Goal: Navigation & Orientation: Find specific page/section

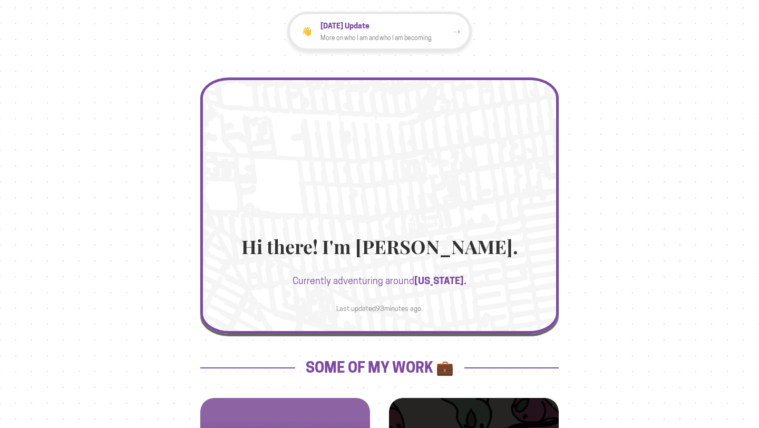
scroll to position [50, 0]
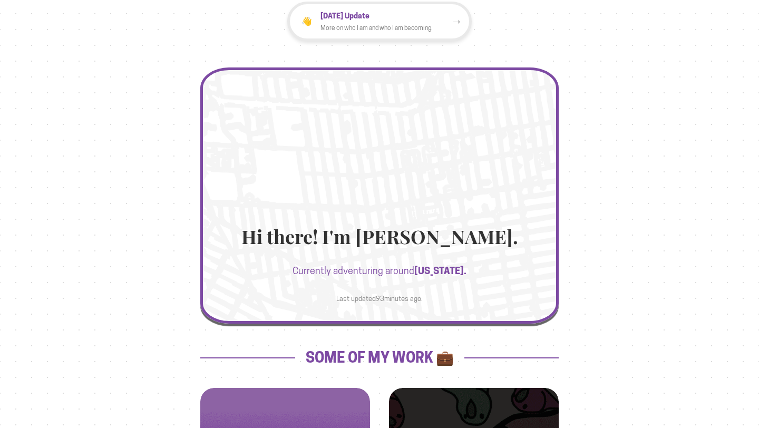
click at [428, 206] on div at bounding box center [379, 190] width 358 height 256
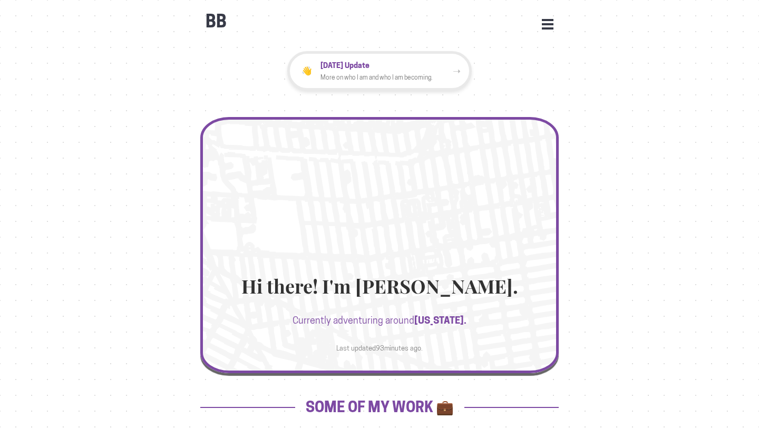
click at [372, 189] on div at bounding box center [379, 236] width 358 height 256
click at [540, 26] on div "BB Open Menu HOME STATS WORK JOURNEYS UPDATES CONTACT FACEBOOK INSTAGRAM LINKED…" at bounding box center [379, 17] width 358 height 32
click at [550, 26] on button "Open Menu" at bounding box center [548, 23] width 12 height 9
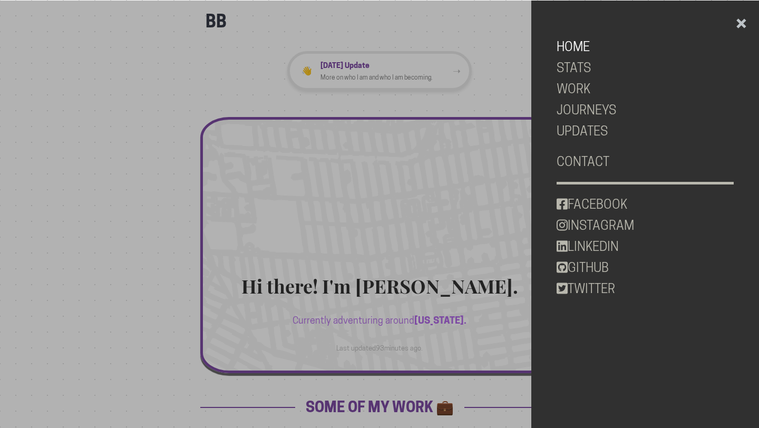
click at [567, 49] on link "HOME" at bounding box center [646, 46] width 178 height 21
click at [570, 62] on link "STATS" at bounding box center [646, 67] width 178 height 21
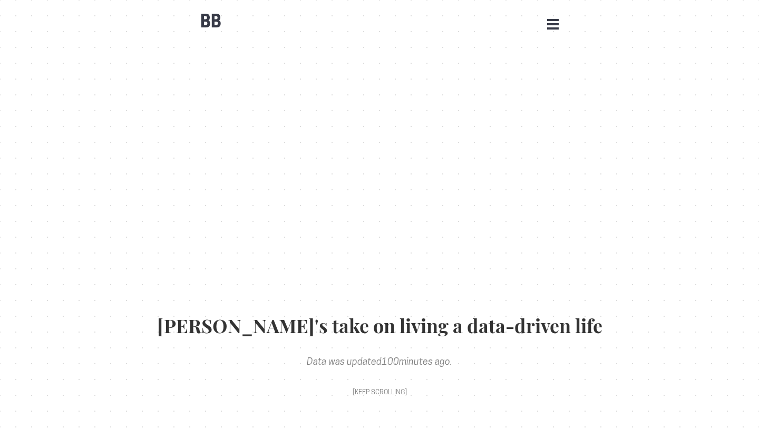
click at [557, 20] on button "Open Menu" at bounding box center [553, 23] width 12 height 9
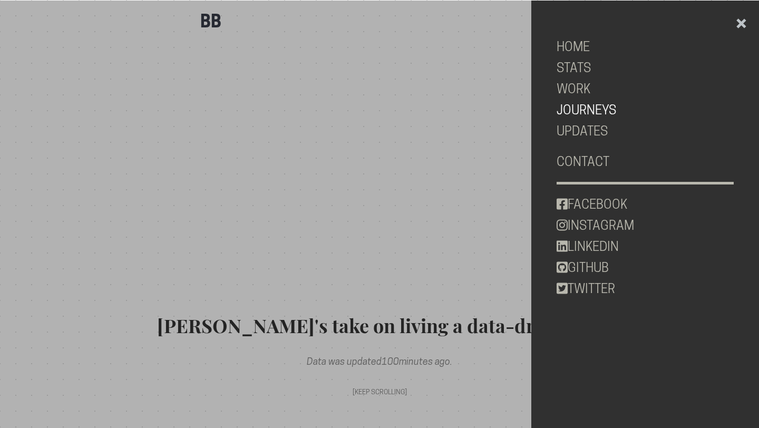
click at [592, 104] on link "JOURNEYS" at bounding box center [646, 110] width 178 height 21
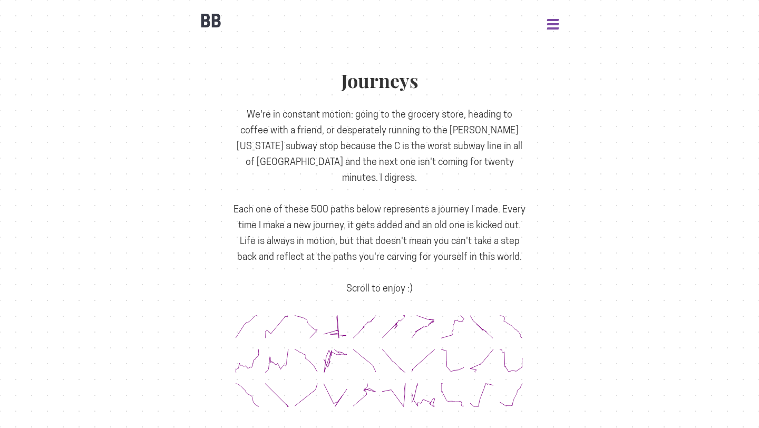
click at [557, 22] on button "Open Menu" at bounding box center [553, 23] width 12 height 9
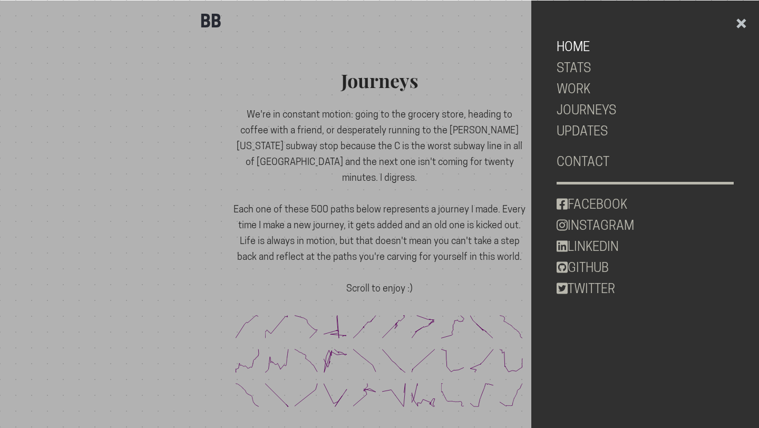
click at [576, 51] on link "HOME" at bounding box center [646, 46] width 178 height 21
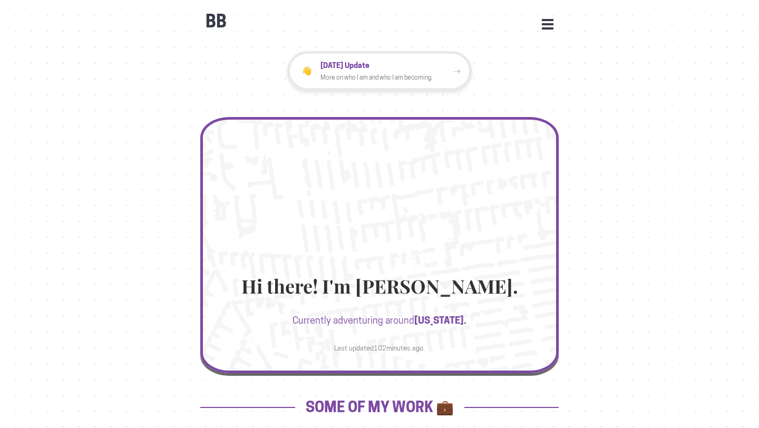
click at [541, 30] on div "BB Open Menu HOME STATS WORK JOURNEYS UPDATES CONTACT FACEBOOK INSTAGRAM LINKED…" at bounding box center [379, 17] width 358 height 32
click at [548, 20] on button "Open Menu" at bounding box center [548, 23] width 12 height 9
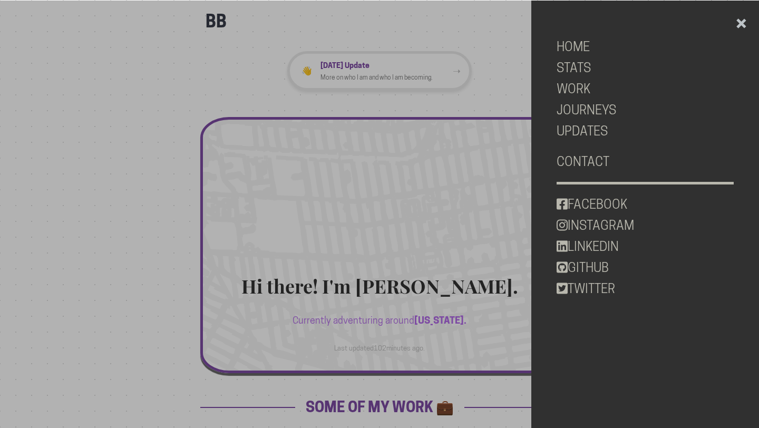
click at [383, 57] on div at bounding box center [379, 215] width 759 height 428
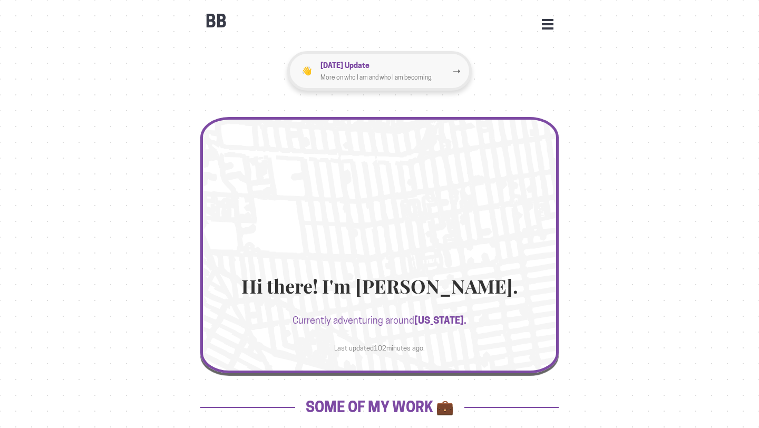
click at [383, 71] on div "[DATE] Update More on who I am and who I am becoming." at bounding box center [387, 71] width 132 height 24
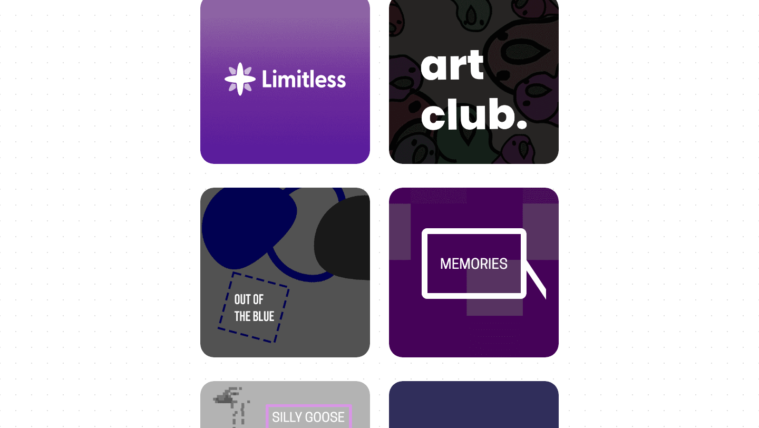
scroll to position [441, 0]
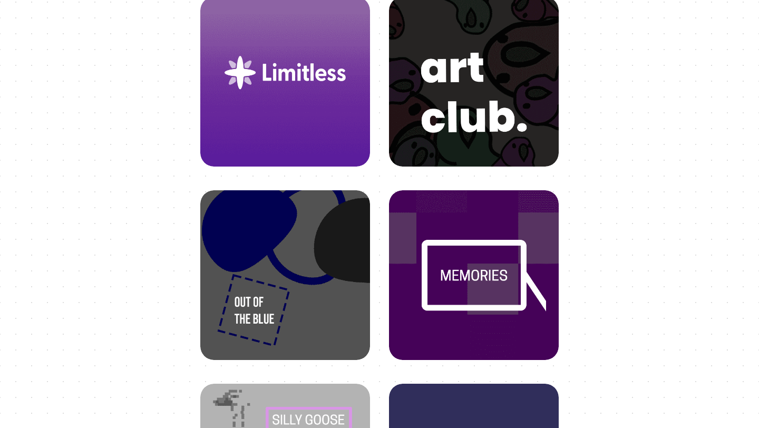
click at [303, 81] on img at bounding box center [285, 73] width 144 height 144
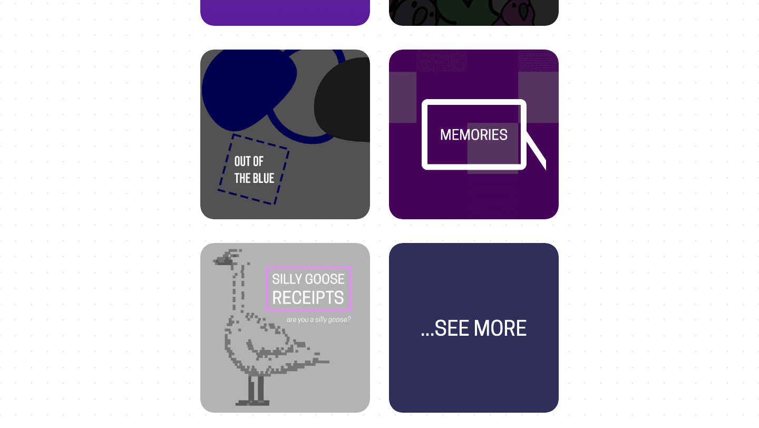
scroll to position [580, 0]
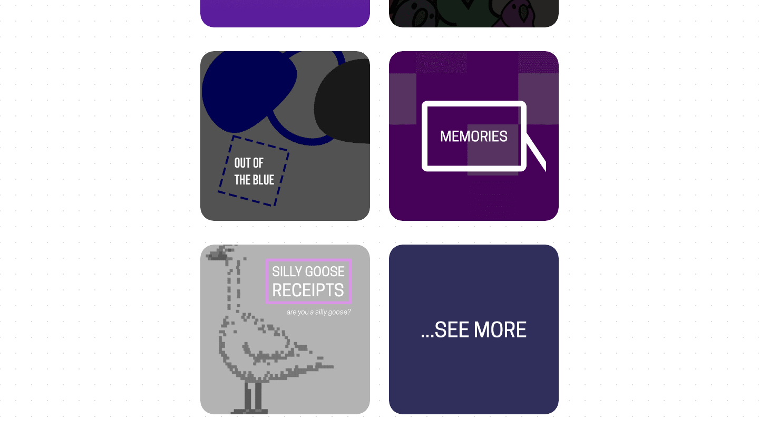
click at [305, 325] on img at bounding box center [285, 320] width 144 height 144
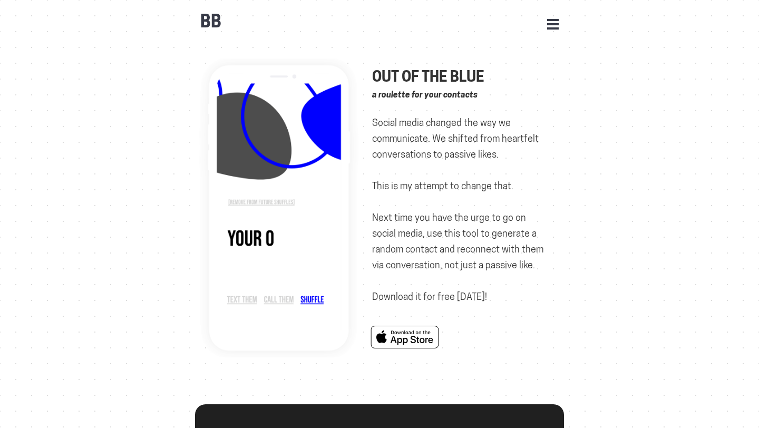
scroll to position [247, 0]
